Goal: Task Accomplishment & Management: Complete application form

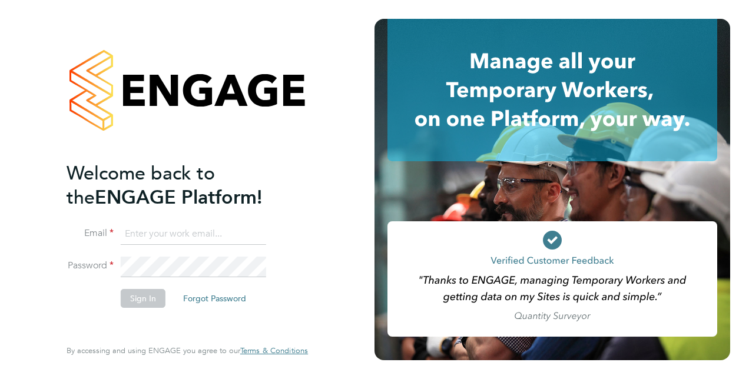
type input "[PERSON_NAME][EMAIL_ADDRESS][PERSON_NAME][DOMAIN_NAME]"
click at [137, 302] on button "Sign In" at bounding box center [143, 298] width 45 height 19
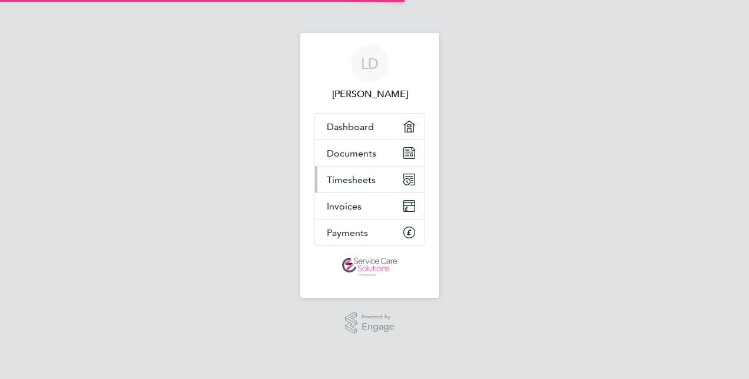
click at [350, 176] on span "Timesheets" at bounding box center [351, 179] width 49 height 11
click at [351, 176] on span "Timesheets" at bounding box center [351, 179] width 49 height 11
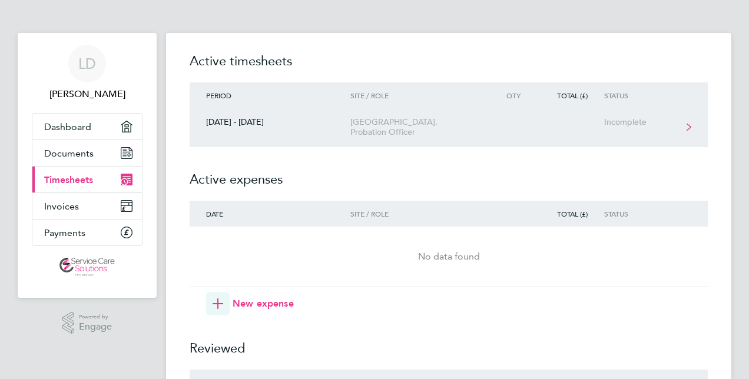
click at [426, 133] on div "[GEOGRAPHIC_DATA], Probation Officer" at bounding box center [417, 127] width 135 height 20
click at [617, 120] on div "Incomplete" at bounding box center [640, 122] width 72 height 10
click at [408, 128] on div "[GEOGRAPHIC_DATA], Probation Officer" at bounding box center [417, 127] width 135 height 20
click at [687, 127] on icon at bounding box center [689, 127] width 5 height 8
click at [460, 130] on div "[GEOGRAPHIC_DATA], Probation Officer" at bounding box center [417, 127] width 135 height 20
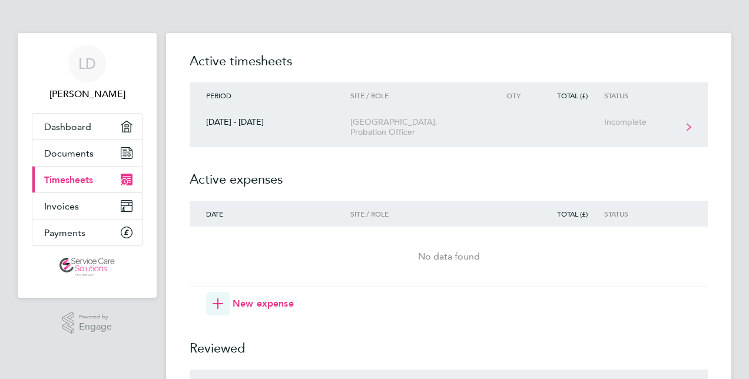
click at [623, 119] on div "Incomplete" at bounding box center [640, 122] width 72 height 10
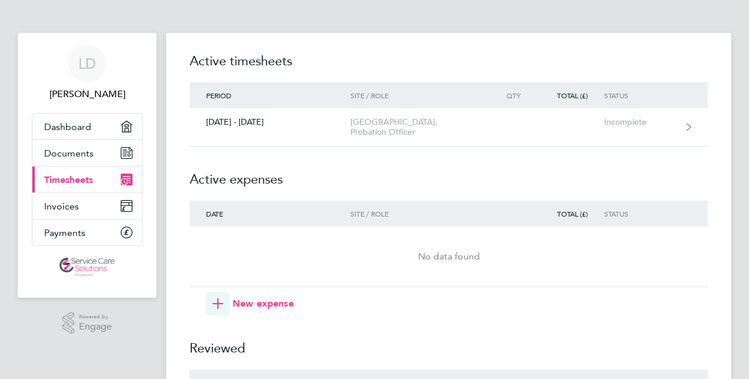
click at [75, 178] on span "Timesheets" at bounding box center [68, 179] width 49 height 11
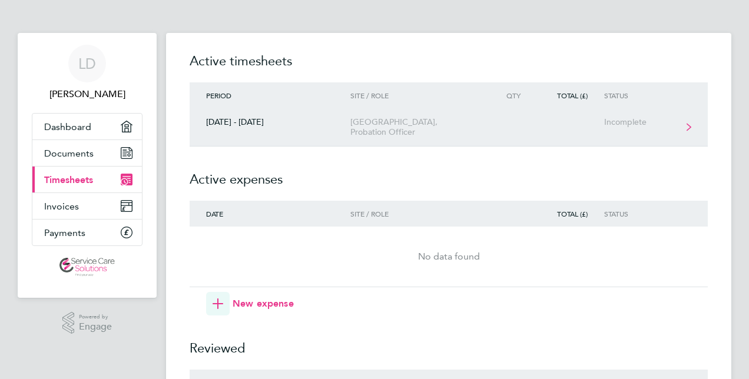
click at [557, 130] on link "25 - 31 Aug 2025 Woodbridge Road Guildford Office, Probation Officer Incomplete" at bounding box center [449, 127] width 518 height 38
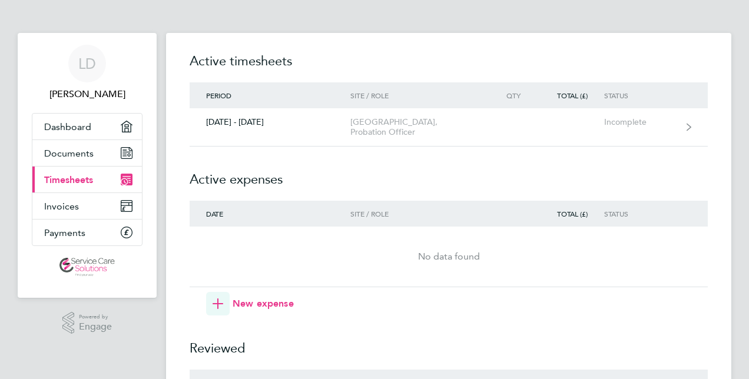
drag, startPoint x: 688, startPoint y: 127, endPoint x: 560, endPoint y: 170, distance: 135.6
click at [560, 170] on h2 "Active expenses" at bounding box center [449, 174] width 518 height 54
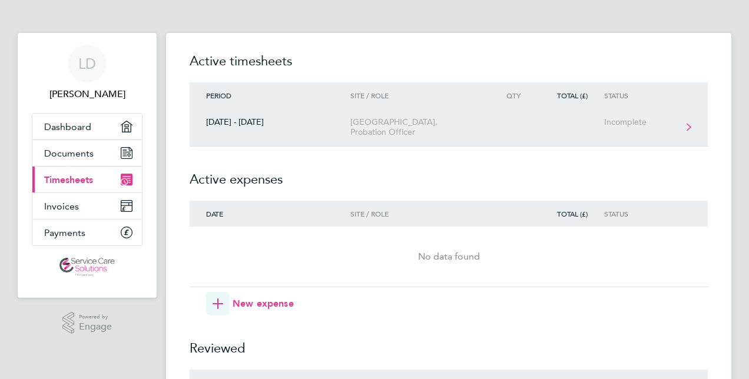
click at [558, 141] on link "25 - 31 Aug 2025 Woodbridge Road Guildford Office, Probation Officer Incomplete" at bounding box center [449, 127] width 518 height 38
click at [479, 140] on link "25 - 31 Aug 2025 Woodbridge Road Guildford Office, Probation Officer Incomplete" at bounding box center [449, 127] width 518 height 38
click at [245, 126] on div "[DATE] - [DATE]" at bounding box center [270, 122] width 161 height 10
click at [370, 121] on div "[GEOGRAPHIC_DATA], Probation Officer" at bounding box center [417, 127] width 135 height 20
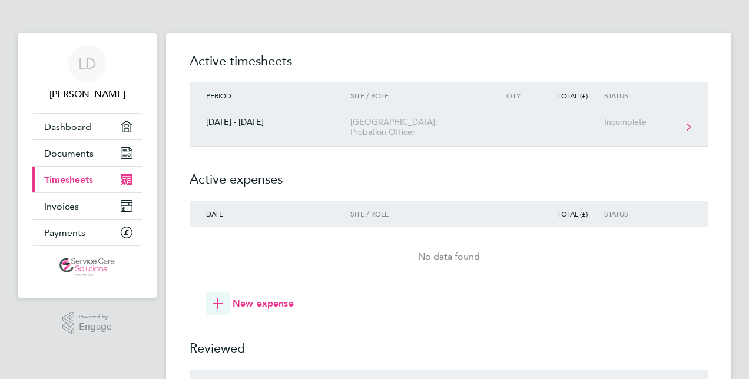
click at [370, 121] on div "[GEOGRAPHIC_DATA], Probation Officer" at bounding box center [417, 127] width 135 height 20
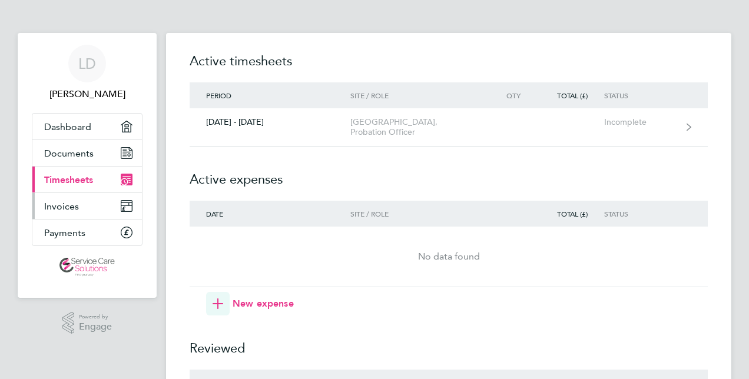
click at [52, 207] on span "Invoices" at bounding box center [61, 206] width 35 height 11
click at [74, 205] on span "Invoices" at bounding box center [61, 206] width 35 height 11
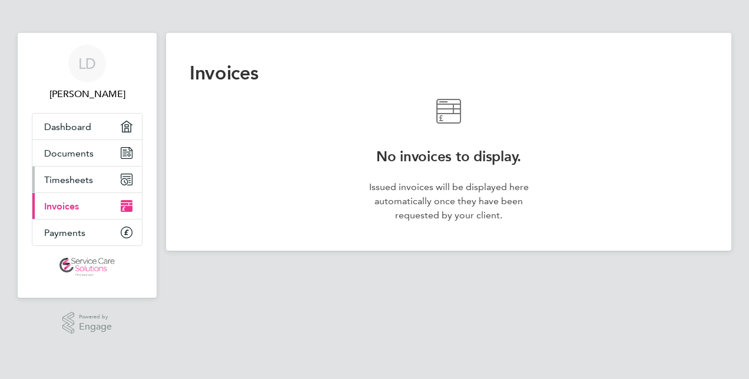
click at [89, 177] on span "Timesheets" at bounding box center [68, 179] width 49 height 11
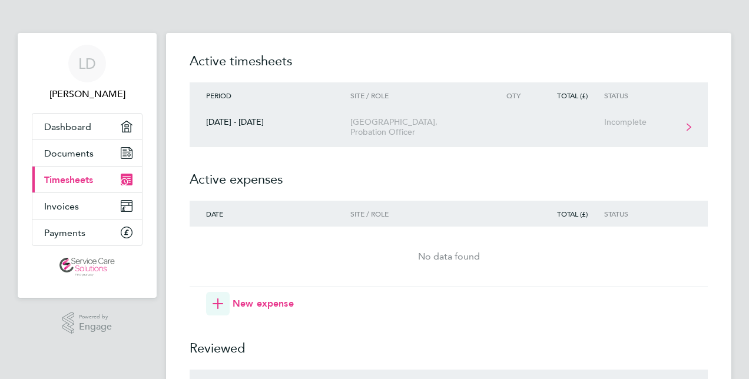
click at [372, 120] on div "[GEOGRAPHIC_DATA], Probation Officer" at bounding box center [417, 127] width 135 height 20
click at [688, 124] on icon at bounding box center [689, 127] width 5 height 8
click at [681, 134] on link "25 - 31 Aug 2025 Woodbridge Road Guildford Office, Probation Officer Incomplete" at bounding box center [449, 127] width 518 height 38
click at [681, 132] on link "25 - 31 Aug 2025 Woodbridge Road Guildford Office, Probation Officer Incomplete" at bounding box center [449, 127] width 518 height 38
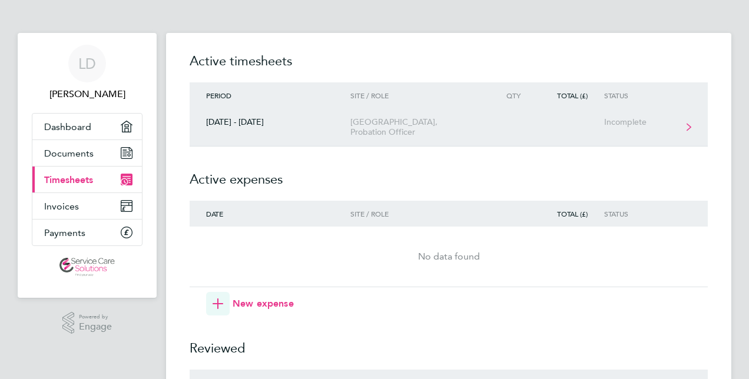
click at [681, 132] on link "25 - 31 Aug 2025 Woodbridge Road Guildford Office, Probation Officer Incomplete" at bounding box center [449, 127] width 518 height 38
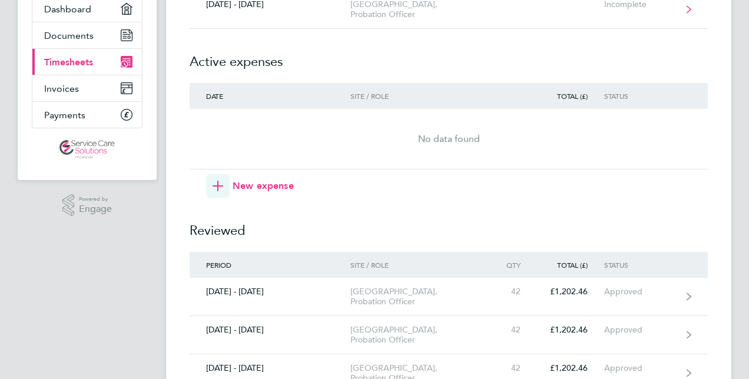
scroll to position [59, 0]
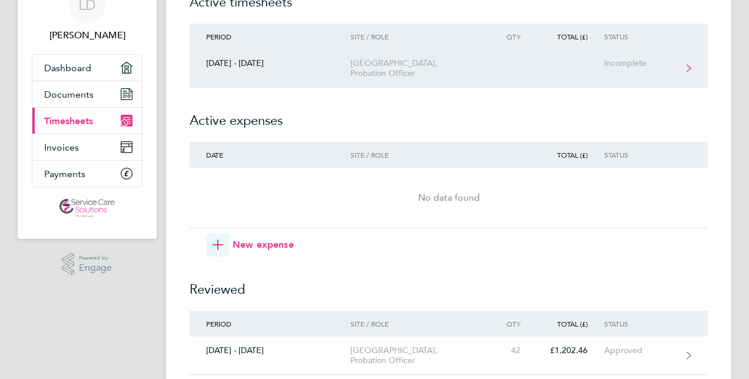
click at [672, 57] on link "25 - 31 Aug 2025 Woodbridge Road Guildford Office, Probation Officer Incomplete" at bounding box center [449, 68] width 518 height 38
click at [691, 66] on icon at bounding box center [689, 68] width 5 height 8
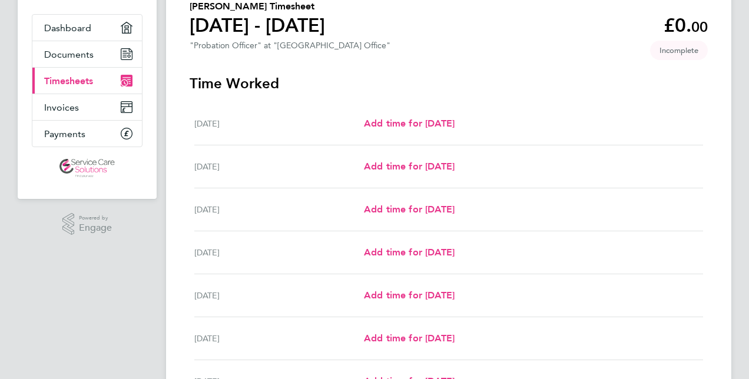
scroll to position [118, 0]
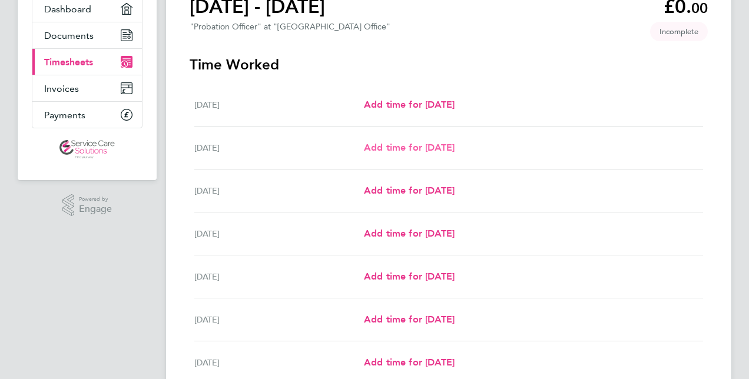
click at [426, 148] on span "Add time for [DATE]" at bounding box center [409, 147] width 91 height 11
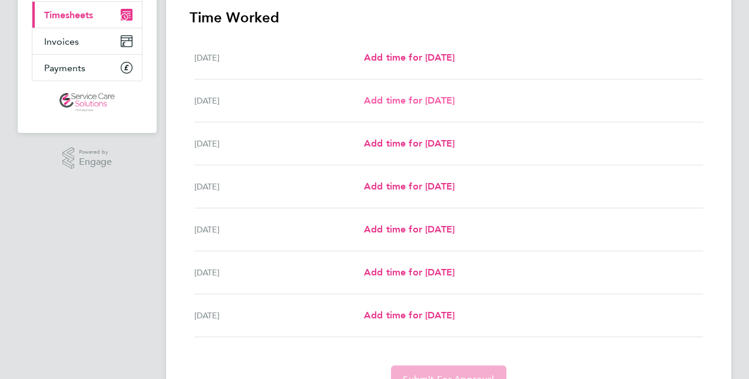
scroll to position [167, 0]
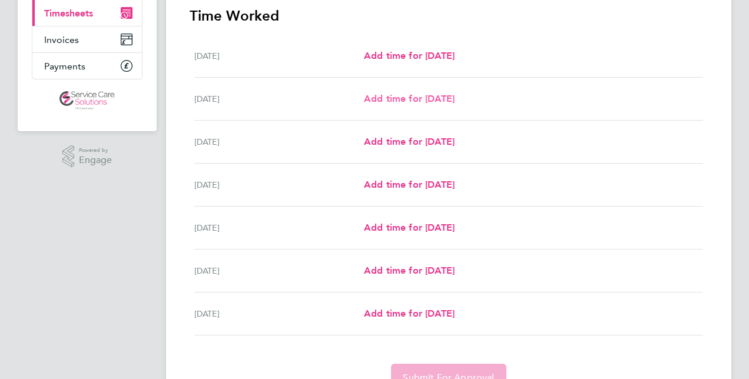
click at [443, 98] on span "Add time for [DATE]" at bounding box center [409, 98] width 91 height 11
click at [422, 97] on span "Add time for [DATE]" at bounding box center [409, 98] width 91 height 11
click at [455, 53] on span "Add time for [DATE]" at bounding box center [409, 55] width 91 height 11
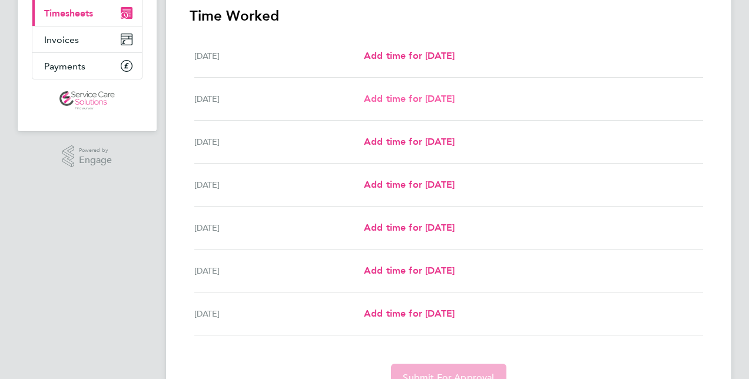
click at [455, 100] on span "Add time for [DATE]" at bounding box center [409, 98] width 91 height 11
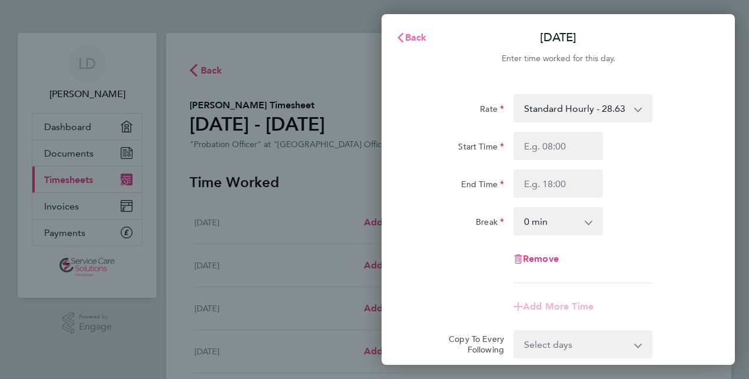
click at [419, 35] on span "Back" at bounding box center [416, 37] width 22 height 11
click at [581, 149] on input "Start Time" at bounding box center [559, 146] width 90 height 28
type input "09:00"
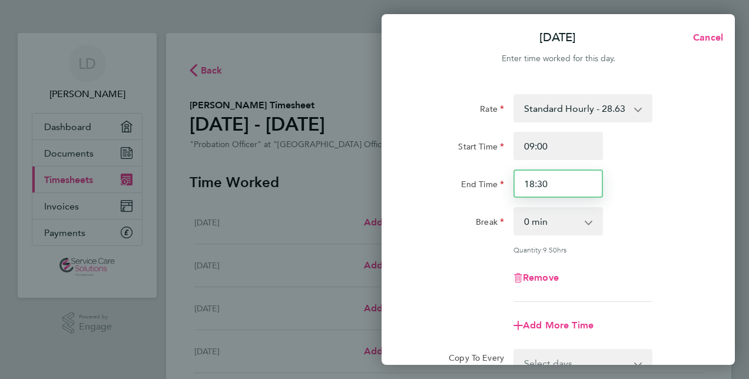
click at [561, 185] on input "18:30" at bounding box center [559, 184] width 90 height 28
type input "1"
type input "19:00"
click at [575, 234] on select "0 min 15 min 30 min 45 min 60 min 75 min 90 min" at bounding box center [551, 221] width 73 height 26
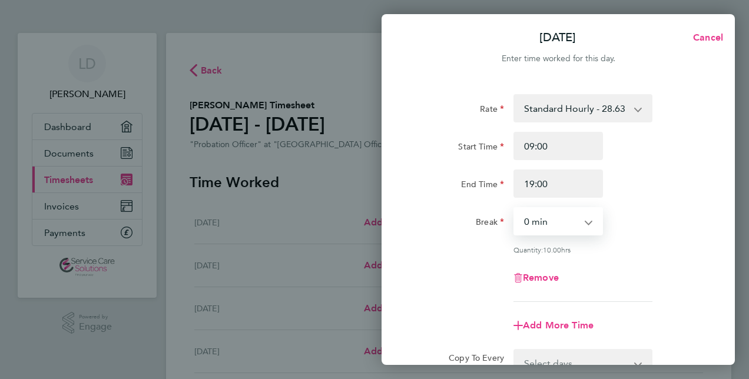
select select "30"
click at [515, 208] on select "0 min 15 min 30 min 45 min 60 min 75 min 90 min" at bounding box center [551, 221] width 73 height 26
click at [665, 249] on div "Quantity: 9.50 hrs" at bounding box center [558, 249] width 297 height 9
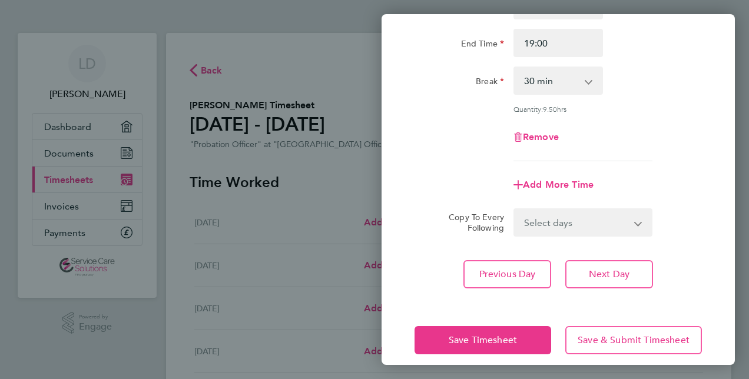
scroll to position [153, 0]
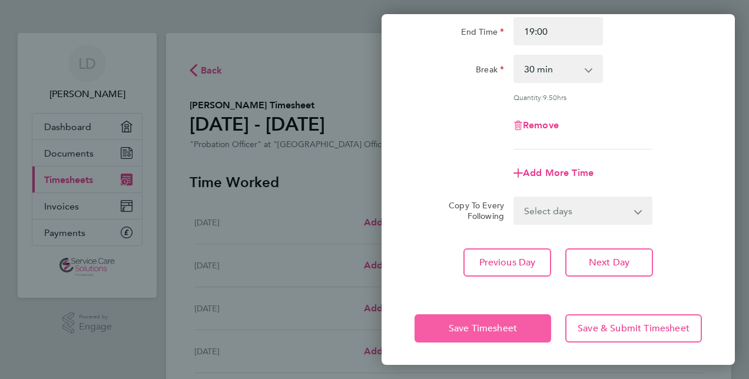
click at [511, 326] on span "Save Timesheet" at bounding box center [483, 329] width 68 height 12
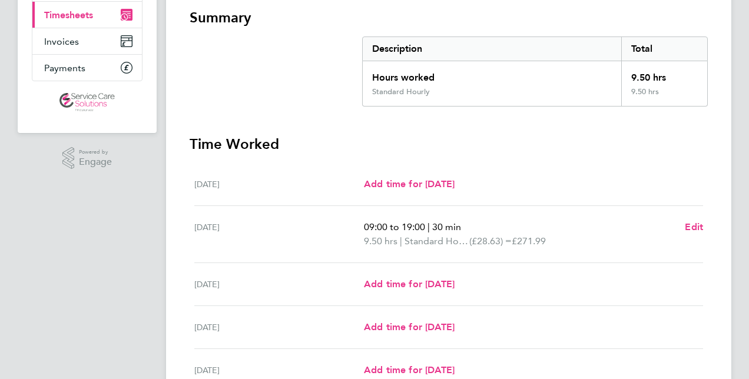
scroll to position [294, 0]
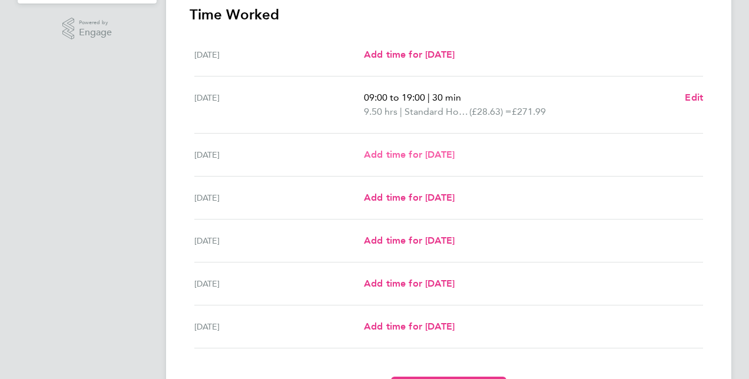
click at [448, 155] on span "Add time for [DATE]" at bounding box center [409, 154] width 91 height 11
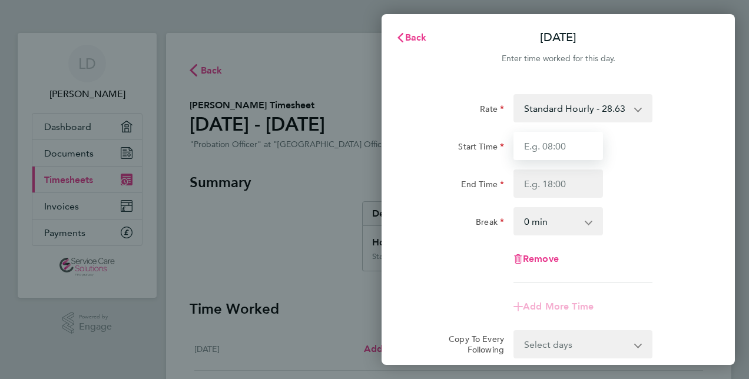
click at [568, 145] on input "Start Time" at bounding box center [559, 146] width 90 height 28
type input "09:00"
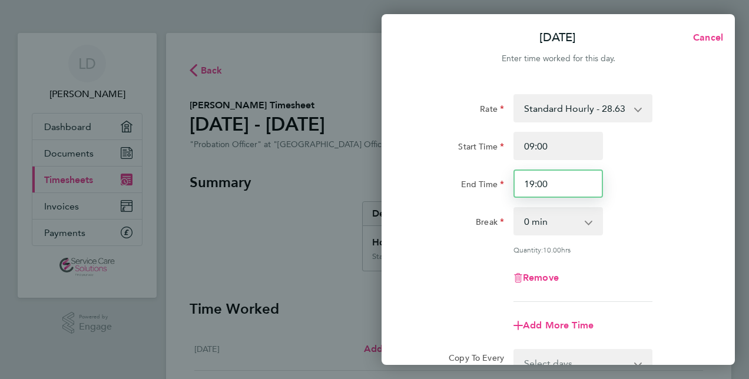
click at [552, 180] on input "19:00" at bounding box center [559, 184] width 90 height 28
type input "1"
type input "18:00"
click at [555, 226] on select "0 min 15 min 30 min 45 min 60 min 75 min 90 min" at bounding box center [551, 221] width 73 height 26
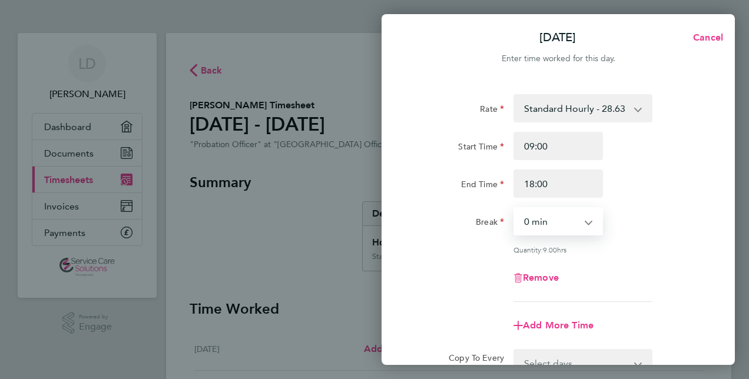
select select "30"
click at [515, 208] on select "0 min 15 min 30 min 45 min 60 min 75 min 90 min" at bounding box center [551, 221] width 73 height 26
click at [653, 251] on div "Quantity: 8.50 hrs" at bounding box center [583, 249] width 148 height 9
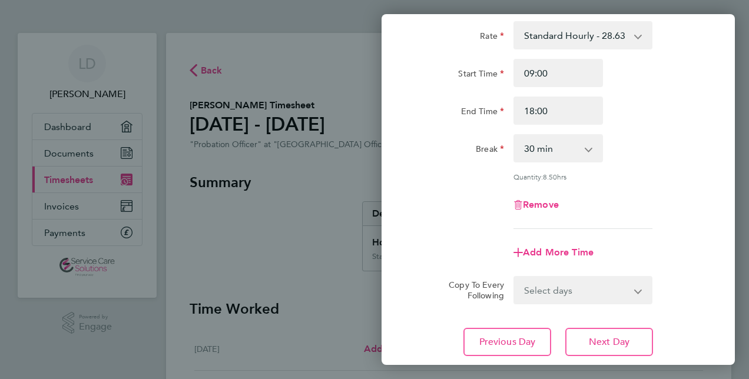
scroll to position [153, 0]
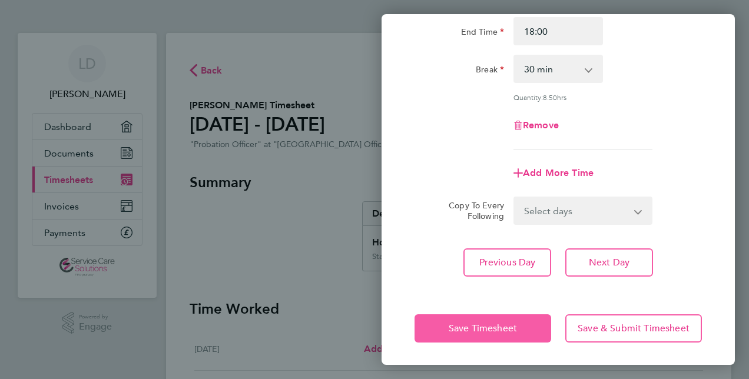
click at [485, 329] on span "Save Timesheet" at bounding box center [483, 329] width 68 height 12
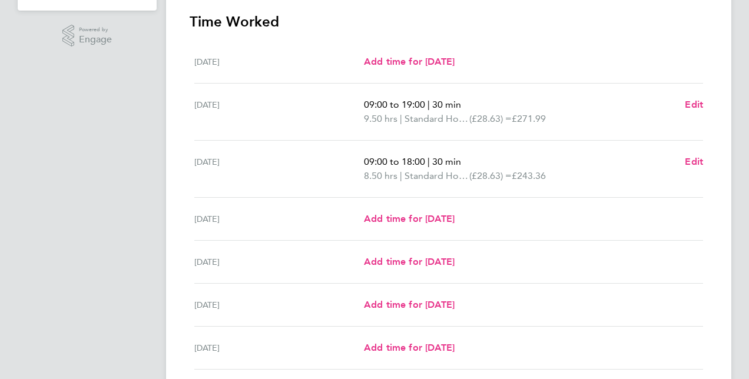
scroll to position [294, 0]
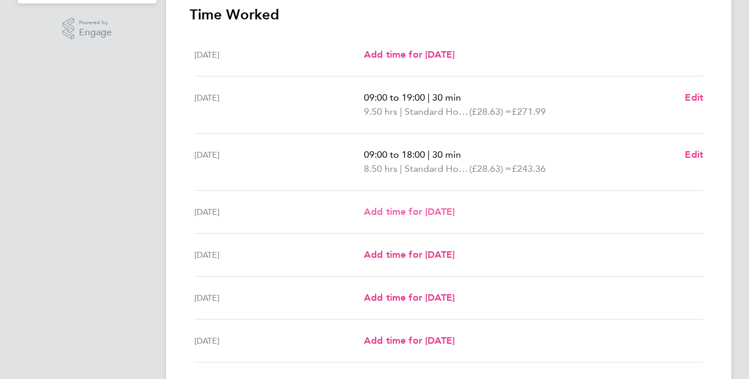
click at [428, 210] on span "Add time for [DATE]" at bounding box center [409, 211] width 91 height 11
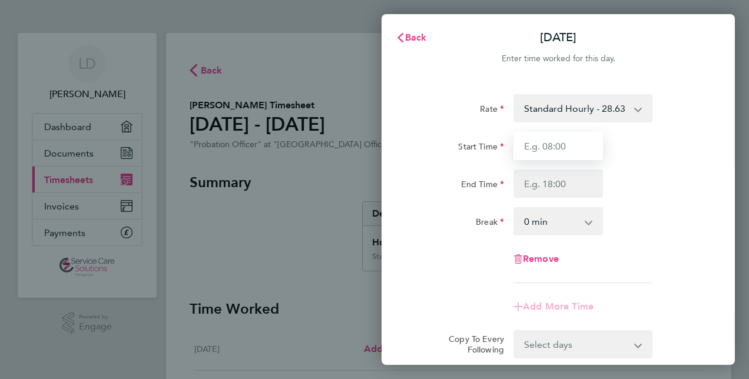
click at [582, 149] on input "Start Time" at bounding box center [559, 146] width 90 height 28
type input "09:00"
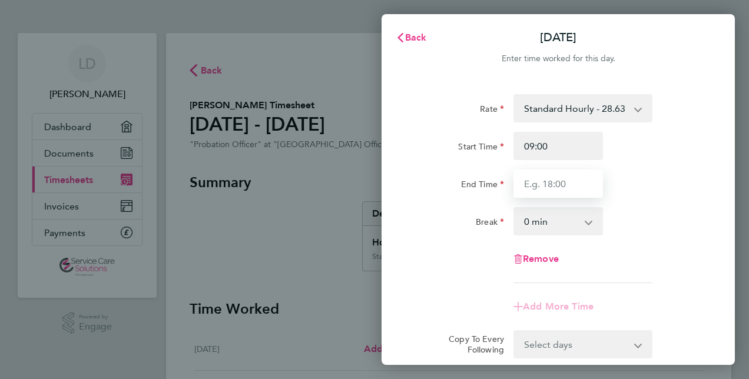
type input "18:00"
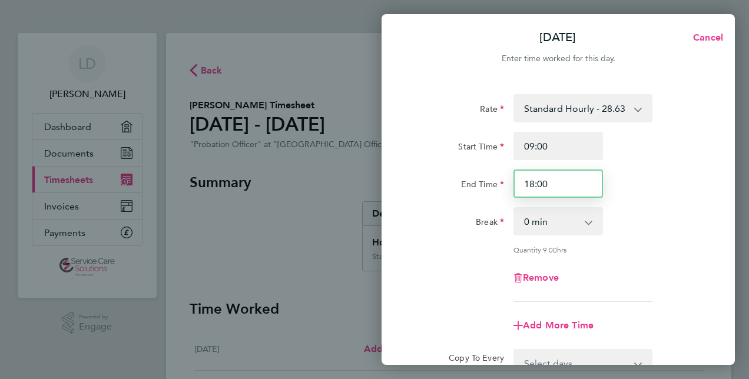
click at [564, 183] on input "18:00" at bounding box center [559, 184] width 90 height 28
click at [573, 228] on select "0 min 15 min 30 min 45 min 60 min 75 min 90 min" at bounding box center [551, 221] width 73 height 26
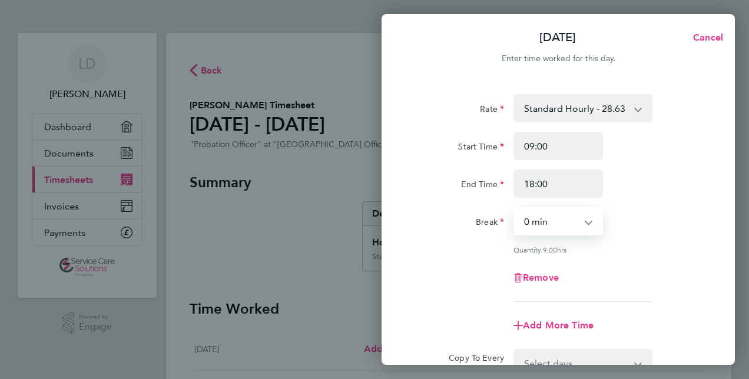
select select "30"
click at [515, 208] on select "0 min 15 min 30 min 45 min 60 min 75 min 90 min" at bounding box center [551, 221] width 73 height 26
click at [675, 259] on div "Rate Standard Hourly - 28.63 Start Time 09:00 End Time 18:00 Break 0 min 15 min…" at bounding box center [558, 198] width 287 height 208
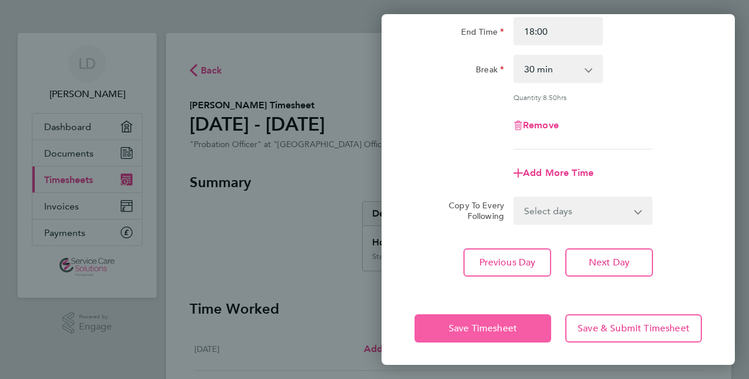
click at [481, 319] on button "Save Timesheet" at bounding box center [483, 329] width 137 height 28
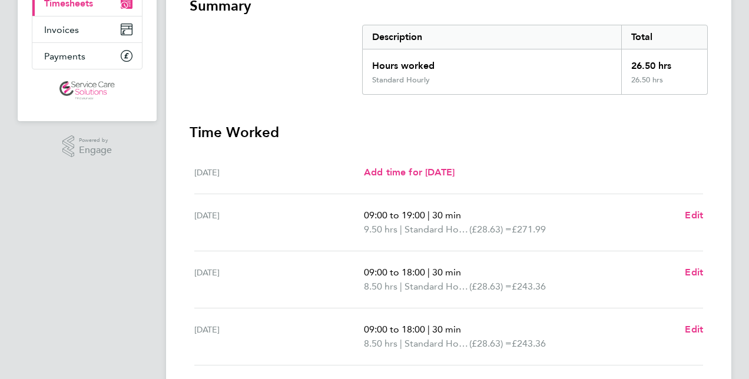
scroll to position [353, 0]
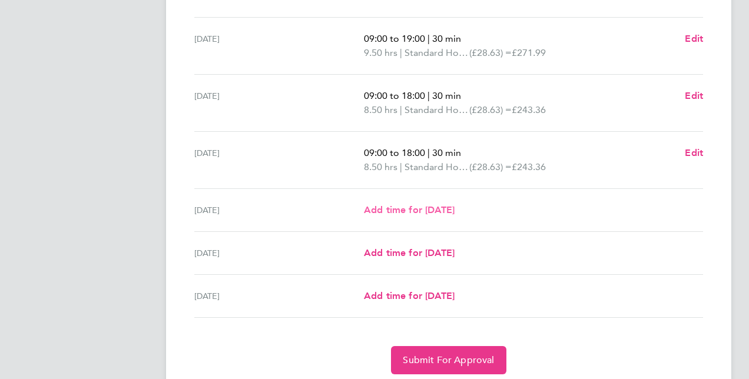
click at [455, 206] on span "Add time for [DATE]" at bounding box center [409, 209] width 91 height 11
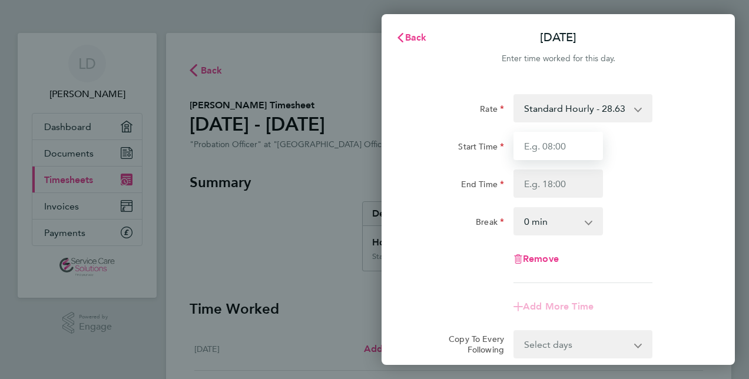
click at [560, 149] on input "Start Time" at bounding box center [559, 146] width 90 height 28
type input "09:00"
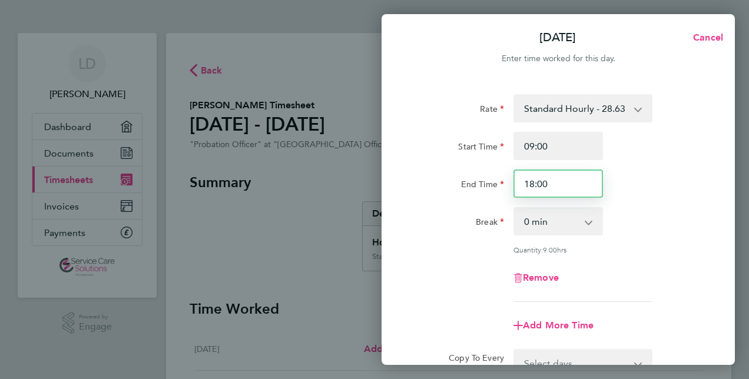
click at [556, 181] on input "18:00" at bounding box center [559, 184] width 90 height 28
type input "17:00"
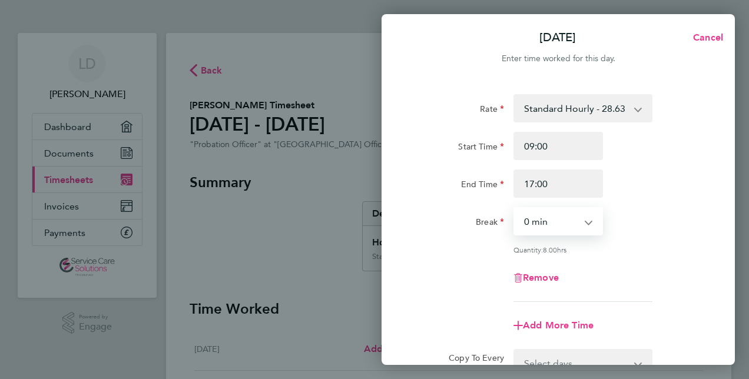
click at [584, 227] on select "0 min 15 min 30 min 45 min 60 min 75 min 90 min" at bounding box center [551, 221] width 73 height 26
select select "30"
click at [515, 208] on select "0 min 15 min 30 min 45 min 60 min 75 min 90 min" at bounding box center [551, 221] width 73 height 26
click at [607, 248] on div "Quantity: 7.50 hrs" at bounding box center [583, 249] width 139 height 9
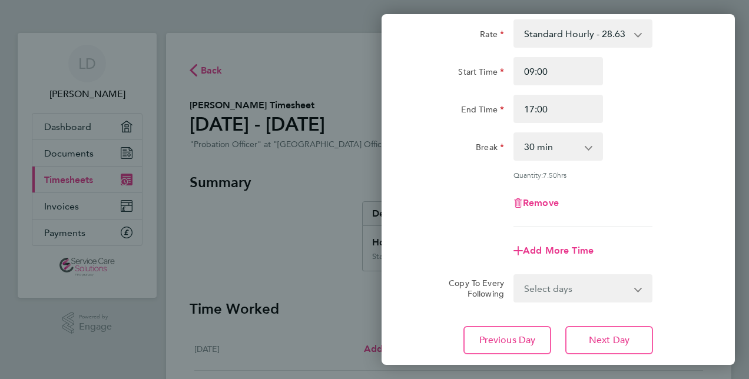
scroll to position [153, 0]
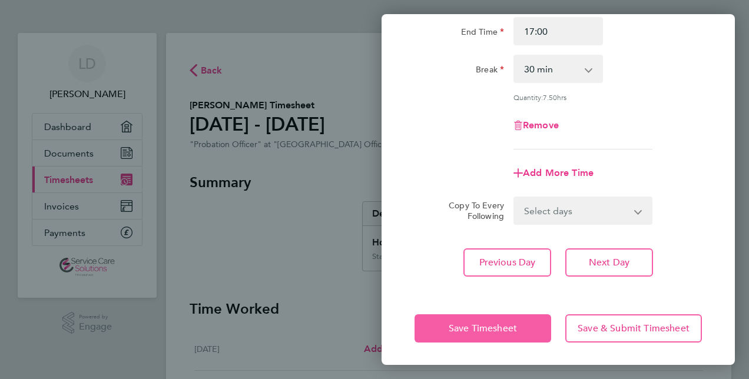
click at [528, 325] on button "Save Timesheet" at bounding box center [483, 329] width 137 height 28
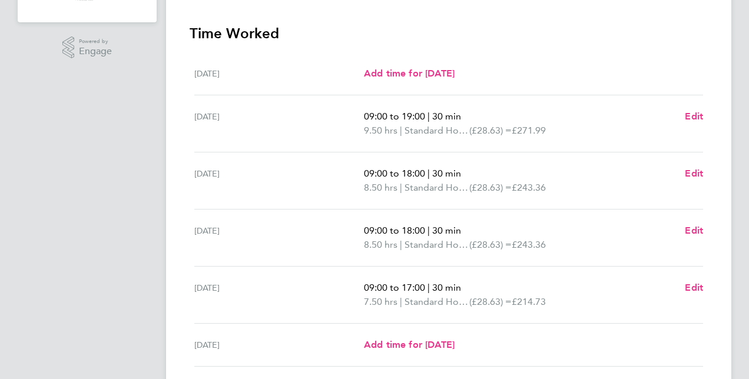
scroll to position [294, 0]
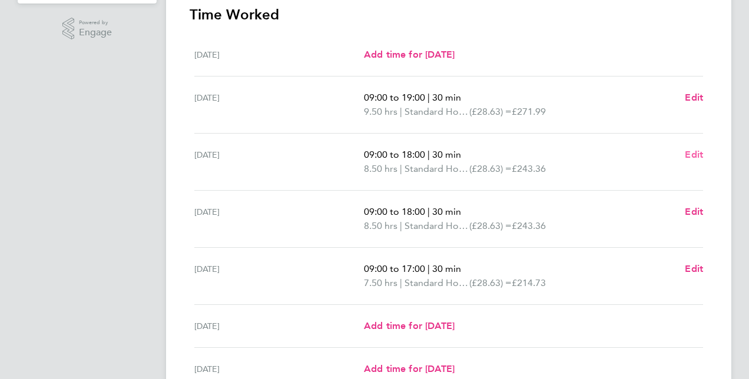
click at [695, 153] on span "Edit" at bounding box center [694, 154] width 18 height 11
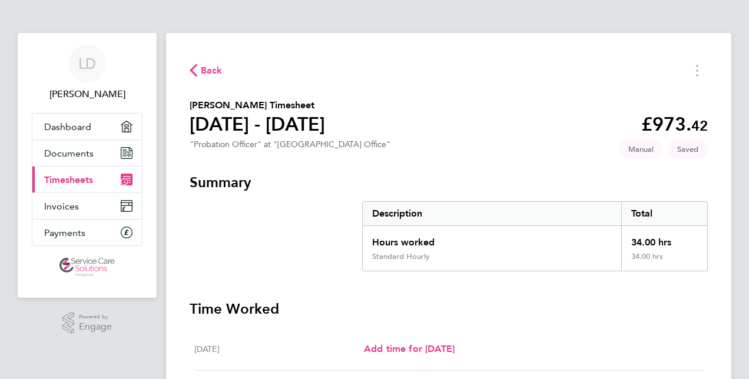
select select "30"
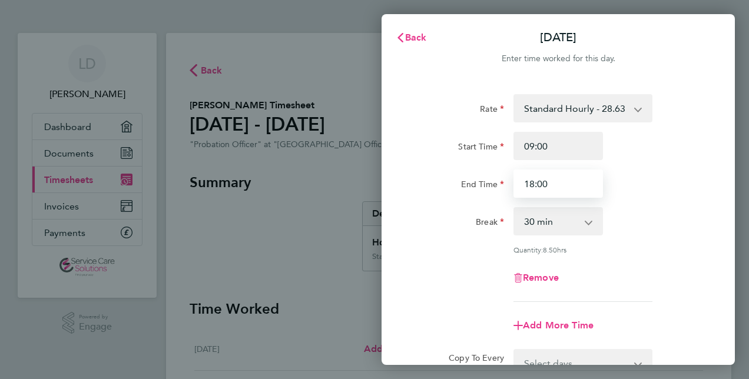
click at [555, 187] on input "18:00" at bounding box center [559, 184] width 90 height 28
type input "18:30"
click at [468, 234] on div "Break" at bounding box center [459, 221] width 99 height 28
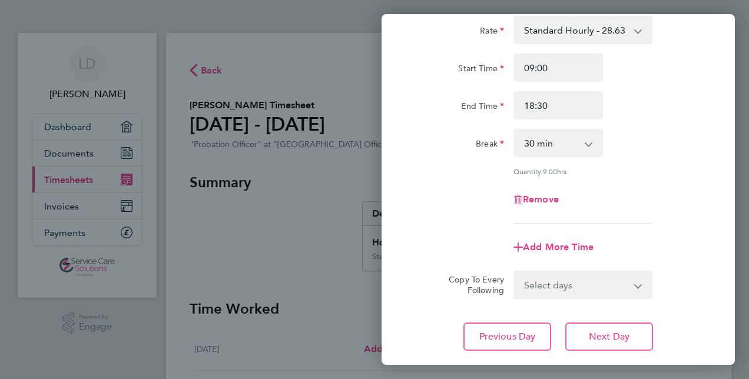
scroll to position [153, 0]
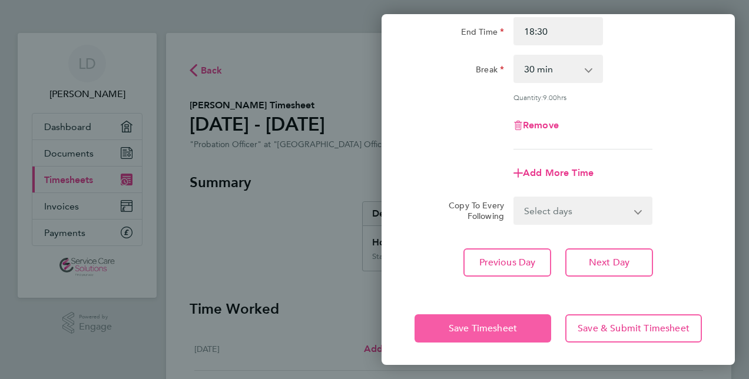
click at [509, 329] on span "Save Timesheet" at bounding box center [483, 329] width 68 height 12
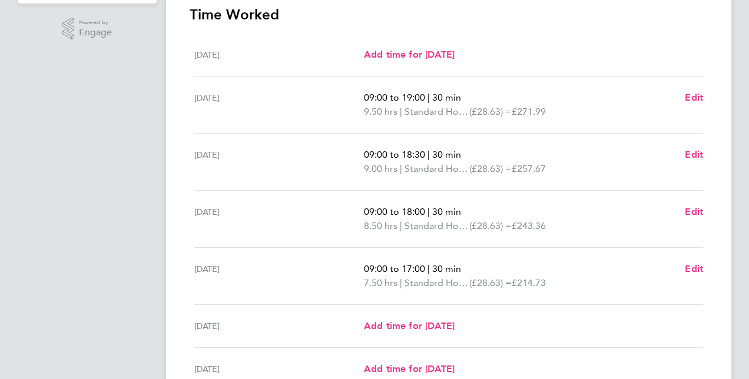
scroll to position [408, 0]
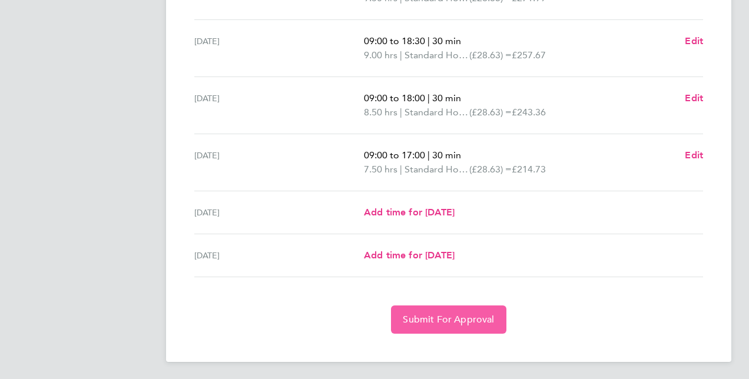
click at [443, 322] on span "Submit For Approval" at bounding box center [448, 320] width 91 height 12
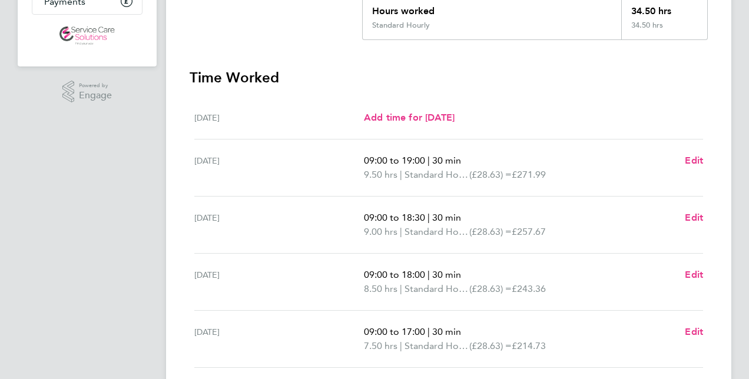
scroll to position [0, 0]
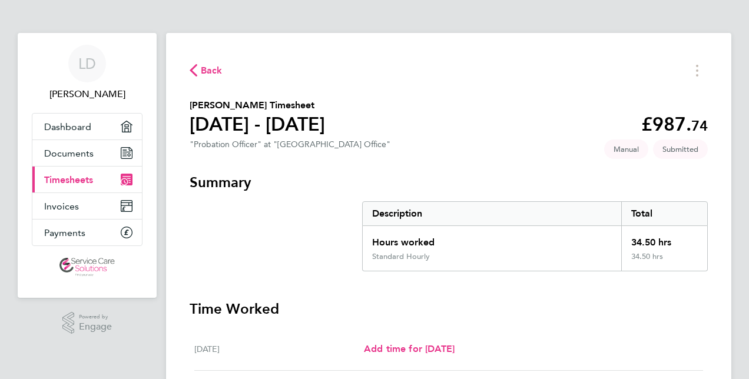
click at [208, 69] on span "Back" at bounding box center [212, 71] width 22 height 14
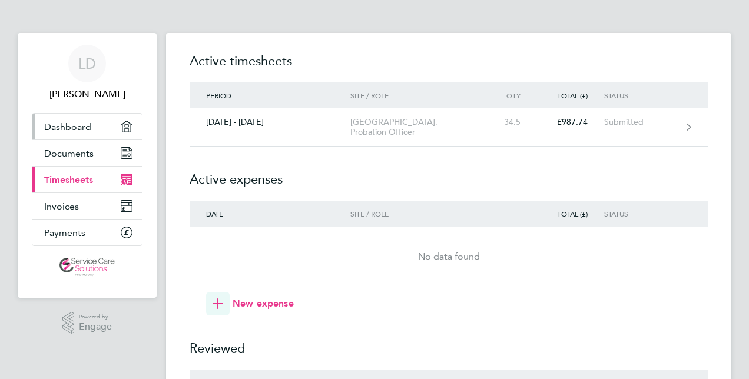
click at [78, 121] on span "Dashboard" at bounding box center [67, 126] width 47 height 11
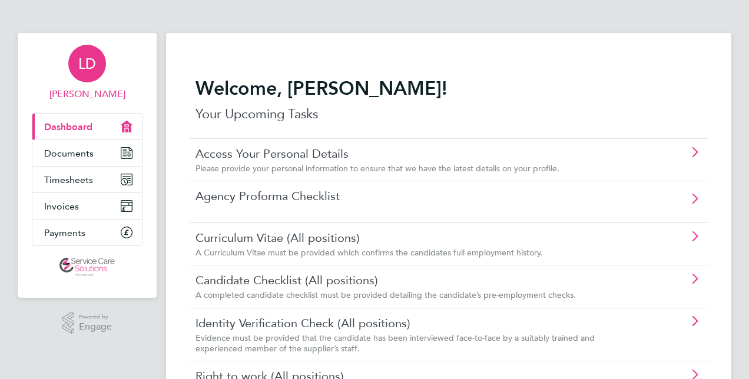
click at [89, 74] on div "LD" at bounding box center [87, 64] width 38 height 38
click at [84, 92] on span "[PERSON_NAME]" at bounding box center [87, 94] width 111 height 14
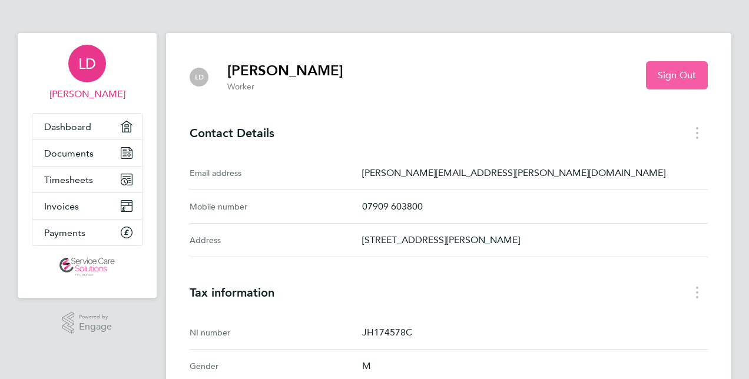
click at [664, 77] on span "Sign Out" at bounding box center [677, 75] width 38 height 12
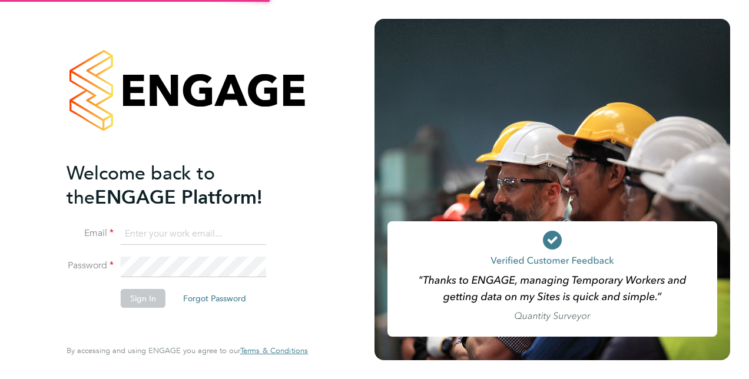
type input "[PERSON_NAME][EMAIL_ADDRESS][PERSON_NAME][DOMAIN_NAME]"
